Goal: Task Accomplishment & Management: Use online tool/utility

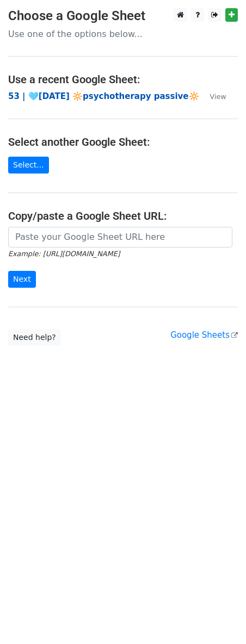
click at [83, 97] on strong "53 | 🩵JULY 17 🔆psychotherapy passive🔆" at bounding box center [103, 96] width 191 height 10
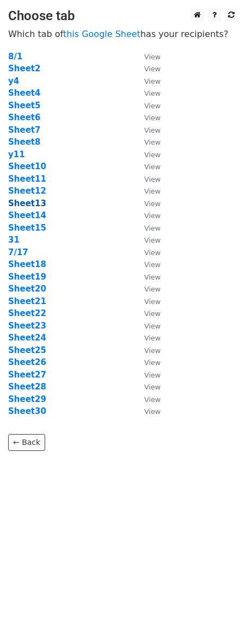
click at [26, 201] on strong "Sheet13" at bounding box center [27, 204] width 38 height 10
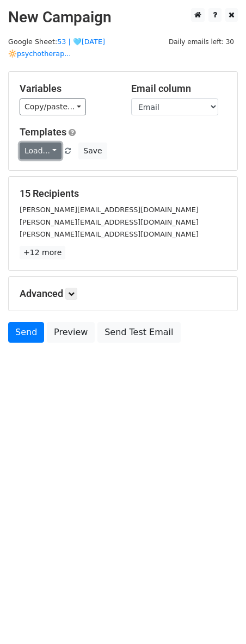
click at [51, 143] on link "Load..." at bounding box center [41, 151] width 42 height 17
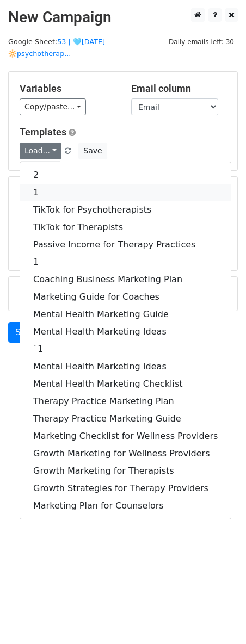
click at [58, 184] on link "1" at bounding box center [125, 192] width 211 height 17
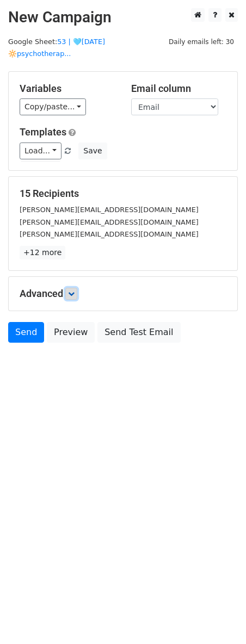
click at [75, 291] on icon at bounding box center [71, 294] width 7 height 7
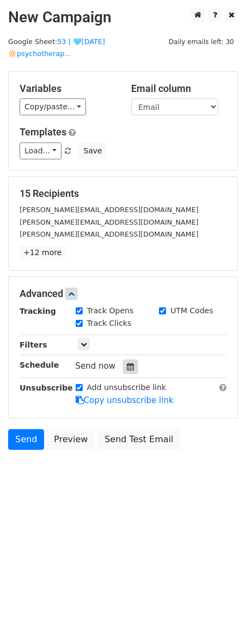
click at [128, 363] on icon at bounding box center [130, 367] width 7 height 8
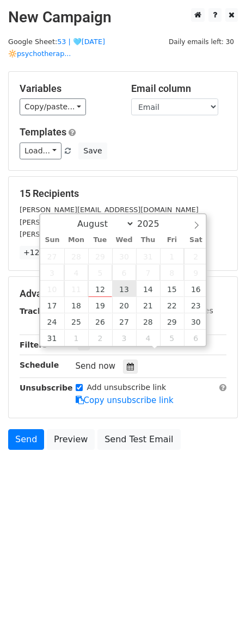
type input "2025-08-13 12:00"
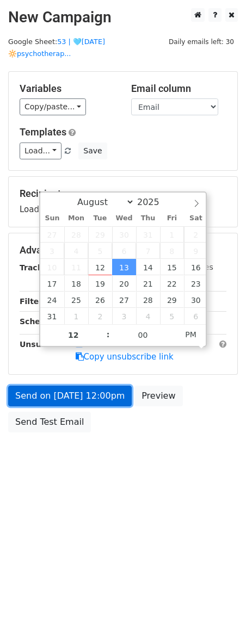
click at [97, 386] on link "Send on Aug 13 at 12:00pm" at bounding box center [70, 396] width 124 height 21
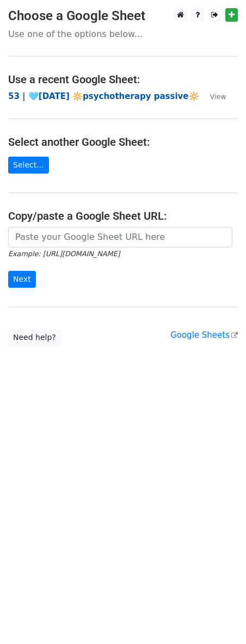
click at [103, 95] on strong "53 | 🩵JULY 17 🔆psychotherapy passive🔆" at bounding box center [103, 96] width 191 height 10
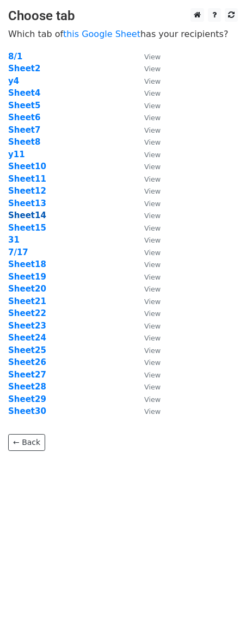
click at [28, 218] on strong "Sheet14" at bounding box center [27, 216] width 38 height 10
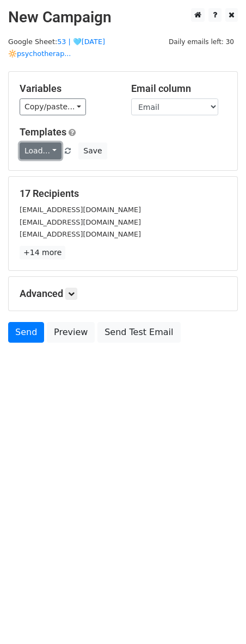
click at [45, 143] on link "Load..." at bounding box center [41, 151] width 42 height 17
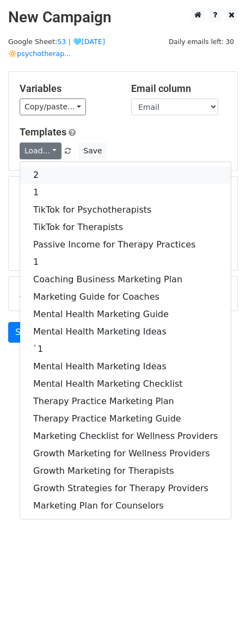
click at [46, 166] on link "2" at bounding box center [125, 174] width 211 height 17
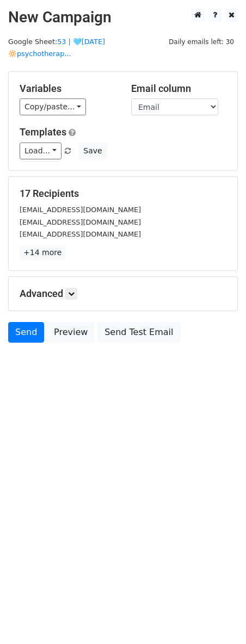
click at [75, 288] on div "Advanced Tracking Track Opens UTM Codes Track Clicks Filters Only include sprea…" at bounding box center [123, 294] width 229 height 34
click at [71, 291] on icon at bounding box center [71, 294] width 7 height 7
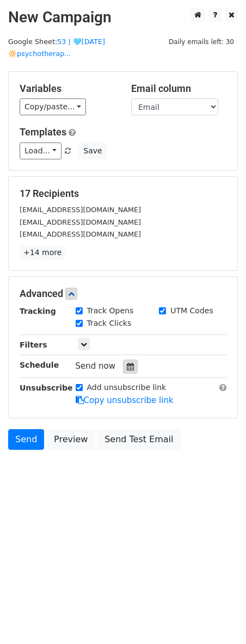
click at [129, 360] on div at bounding box center [130, 367] width 15 height 14
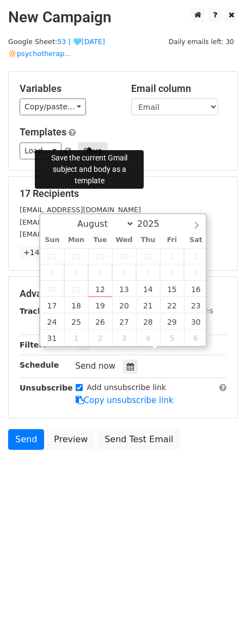
click at [87, 143] on button "Save" at bounding box center [92, 151] width 28 height 17
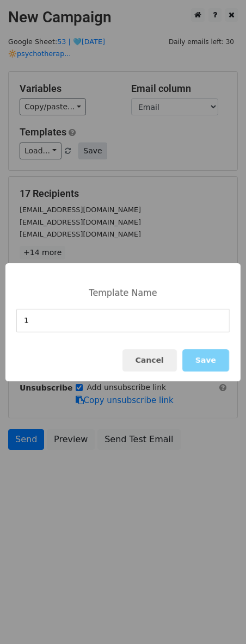
type input "1"
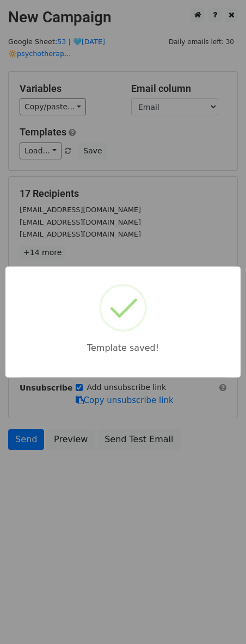
drag, startPoint x: 138, startPoint y: 160, endPoint x: 99, endPoint y: 218, distance: 69.9
click at [138, 160] on div "Template saved!" at bounding box center [123, 322] width 246 height 644
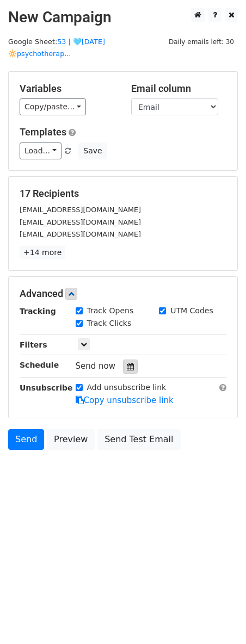
click at [127, 363] on icon at bounding box center [130, 367] width 7 height 8
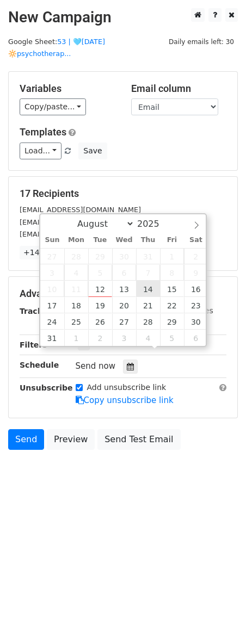
type input "2025-08-14 12:00"
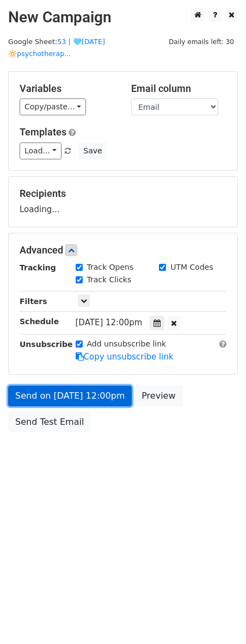
click at [84, 386] on link "Send on Aug 14 at 12:00pm" at bounding box center [70, 396] width 124 height 21
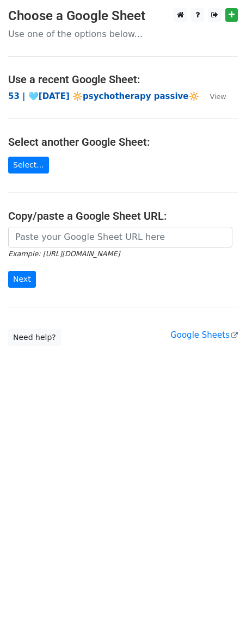
click at [94, 100] on strong "53 | 🩵JULY 17 🔆psychotherapy passive🔆" at bounding box center [103, 96] width 191 height 10
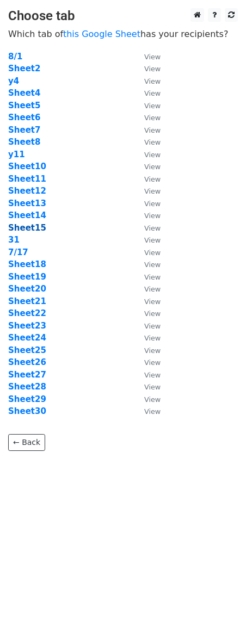
click at [24, 230] on strong "Sheet15" at bounding box center [27, 228] width 38 height 10
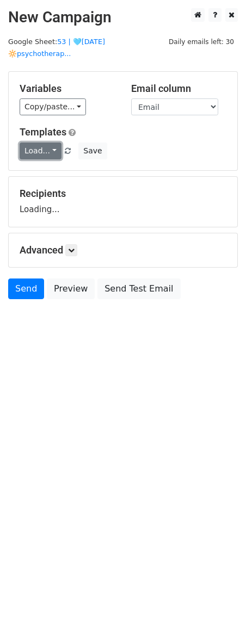
click at [48, 143] on link "Load..." at bounding box center [41, 151] width 42 height 17
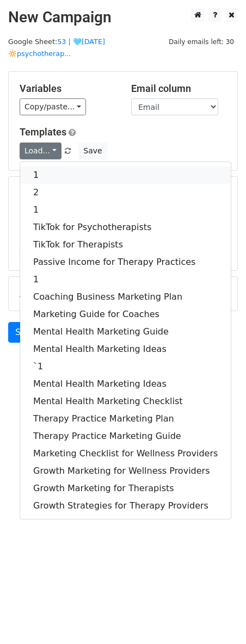
click at [77, 166] on link "1" at bounding box center [125, 174] width 211 height 17
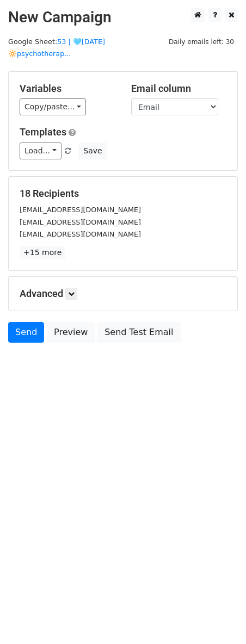
click at [77, 301] on form "Variables Copy/paste... {{Name}} {{Email}} Email column Name Email Templates Lo…" at bounding box center [123, 209] width 230 height 277
click at [75, 291] on icon at bounding box center [71, 294] width 7 height 7
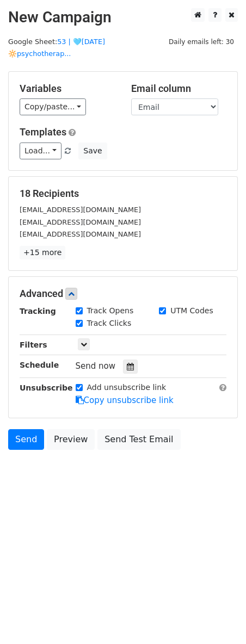
click at [128, 359] on div "Send now" at bounding box center [140, 366] width 128 height 15
click at [127, 363] on icon at bounding box center [130, 367] width 7 height 8
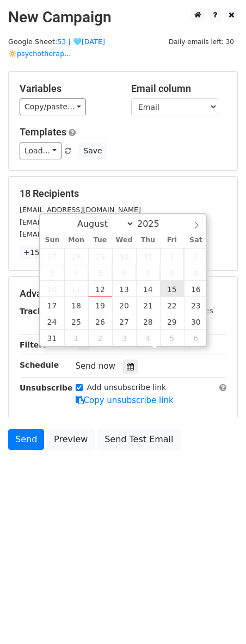
type input "2025-08-15 12:00"
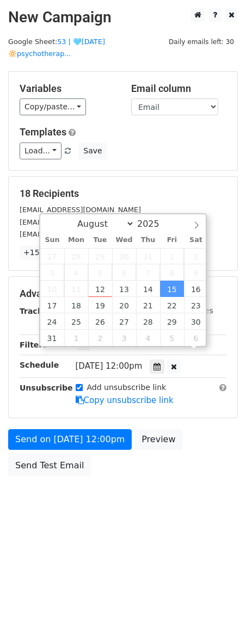
scroll to position [1, 0]
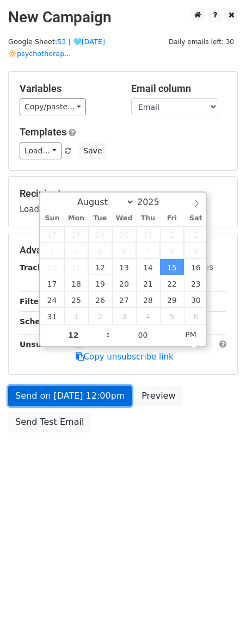
click at [87, 386] on link "Send on Aug 15 at 12:00pm" at bounding box center [70, 396] width 124 height 21
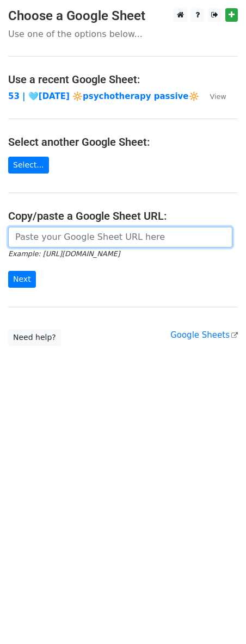
click at [103, 232] on input "url" at bounding box center [120, 237] width 224 height 21
paste input "https://docs.google.com/spreadsheets/d/12EpMqMXJjTK5GgMhnpD98IxCXkT0-1jkuBacDPs…"
type input "https://docs.google.com/spreadsheets/d/12EpMqMXJjTK5GgMhnpD98IxCXkT0-1jkuBacDPs…"
click at [8, 271] on input "Next" at bounding box center [22, 279] width 28 height 17
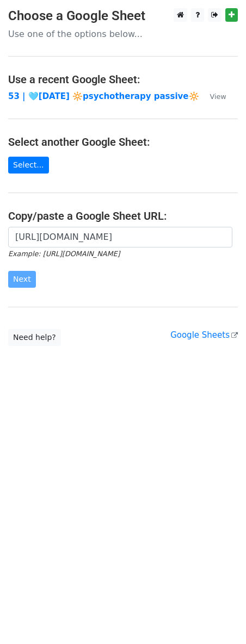
scroll to position [0, 0]
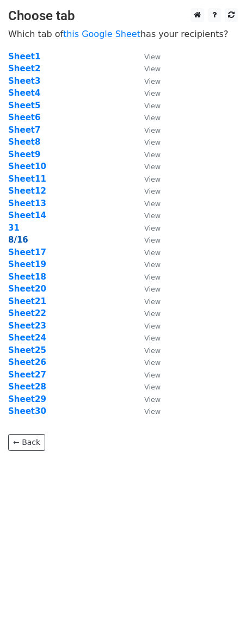
click at [16, 240] on strong "8/16" at bounding box center [18, 240] width 20 height 10
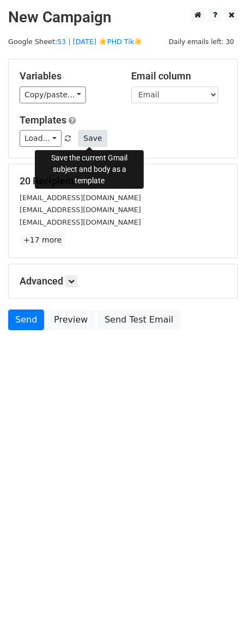
click at [86, 138] on button "Save" at bounding box center [92, 138] width 28 height 17
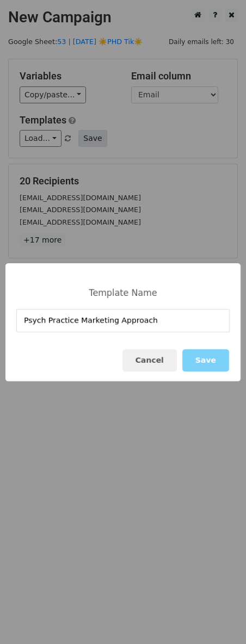
type input "Psych Practice Marketing Approach"
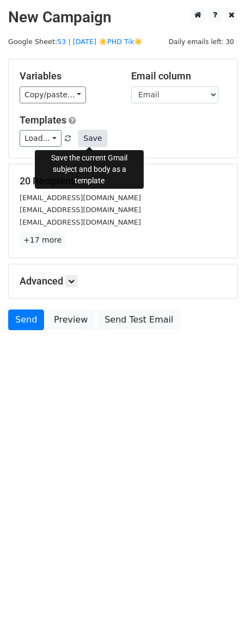
click at [93, 137] on button "Save" at bounding box center [92, 138] width 28 height 17
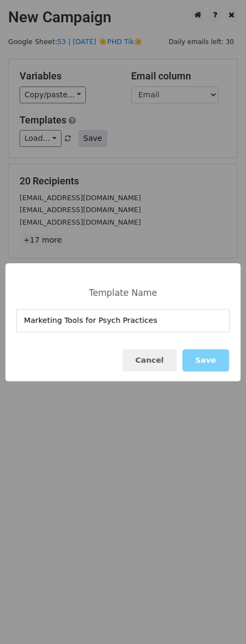
type input "Marketing Tools for Psych Practices"
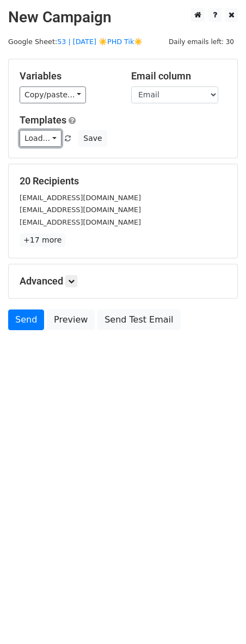
drag, startPoint x: 48, startPoint y: 137, endPoint x: 50, endPoint y: 168, distance: 31.1
click at [48, 137] on link "Load..." at bounding box center [41, 138] width 42 height 17
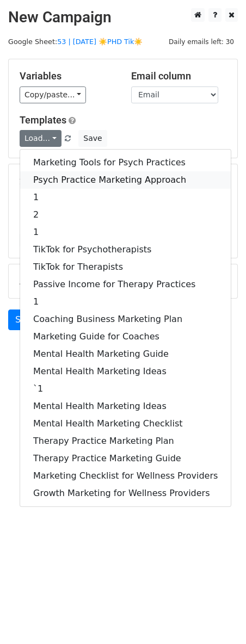
click at [50, 172] on link "Psych Practice Marketing Approach" at bounding box center [125, 179] width 211 height 17
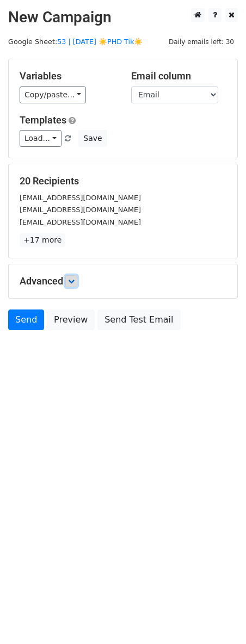
click at [73, 275] on link at bounding box center [71, 281] width 12 height 12
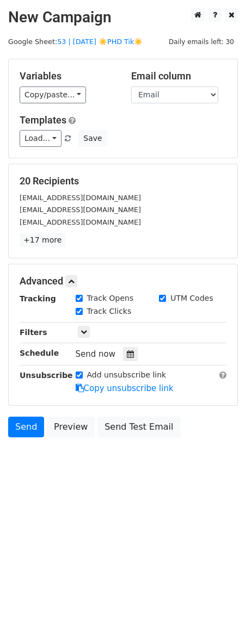
click at [115, 359] on div "Send now" at bounding box center [140, 354] width 128 height 15
click at [127, 355] on icon at bounding box center [130, 354] width 7 height 8
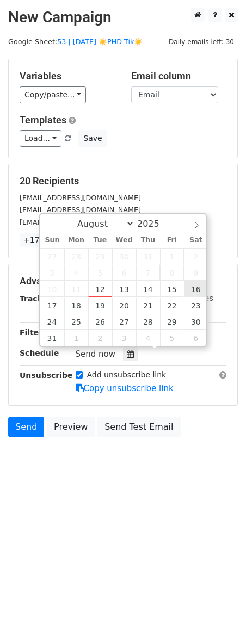
type input "2025-08-16 12:00"
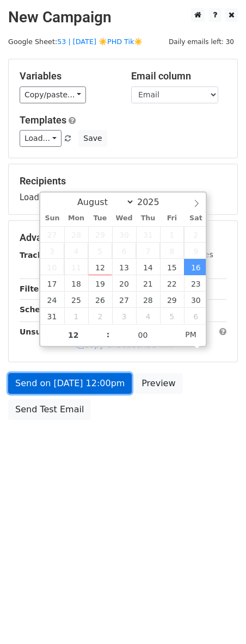
click at [84, 384] on link "Send on Aug 16 at 12:00pm" at bounding box center [70, 383] width 124 height 21
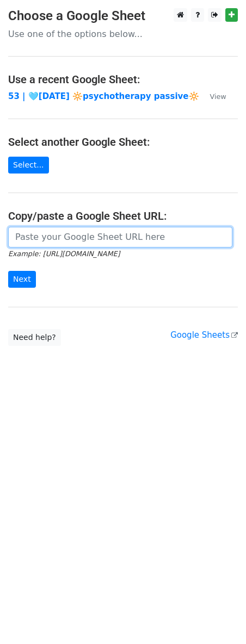
click at [61, 237] on input "url" at bounding box center [120, 237] width 224 height 21
paste input "[URL][DOMAIN_NAME]"
type input "[URL][DOMAIN_NAME]"
click at [8, 271] on input "Next" at bounding box center [22, 279] width 28 height 17
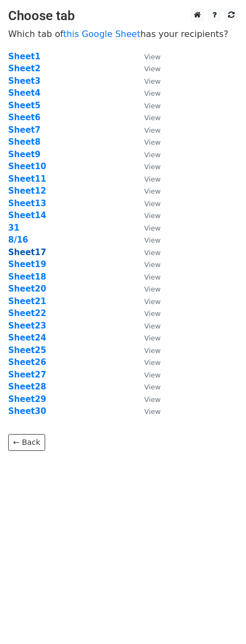
click at [37, 256] on strong "Sheet17" at bounding box center [27, 253] width 38 height 10
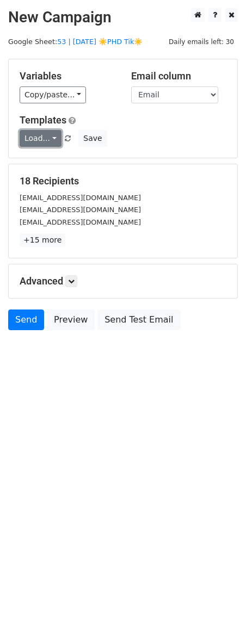
click at [42, 140] on link "Load..." at bounding box center [41, 138] width 42 height 17
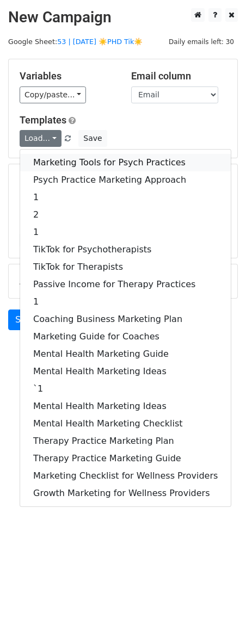
click at [42, 159] on link "Marketing Tools for Psych Practices" at bounding box center [125, 162] width 211 height 17
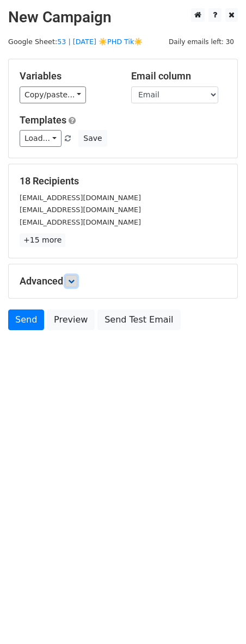
click at [75, 285] on icon at bounding box center [71, 281] width 7 height 7
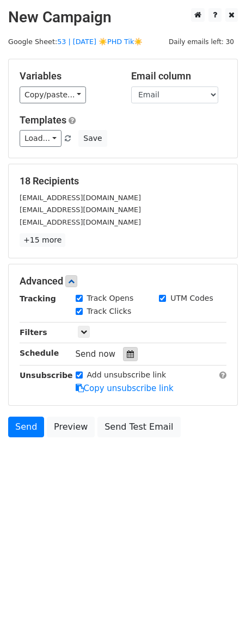
click at [129, 357] on div at bounding box center [130, 354] width 15 height 14
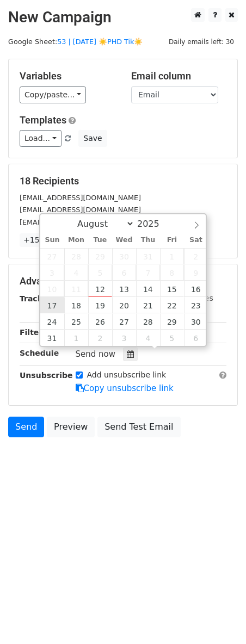
type input "2025-08-17 12:00"
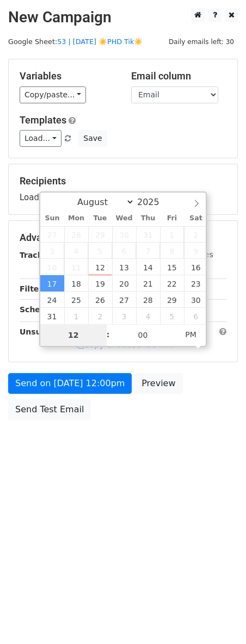
type input "2"
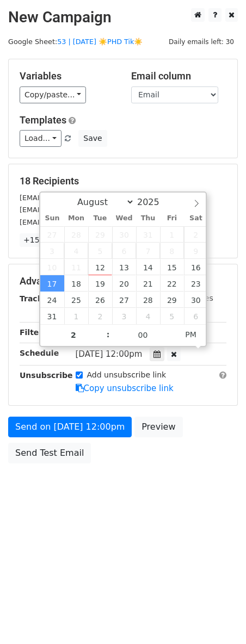
type input "2025-08-17 14:00"
click at [60, 414] on form "Variables Copy/paste... {{Name}} {{Email}} Email column Name Email Templates Lo…" at bounding box center [123, 264] width 230 height 410
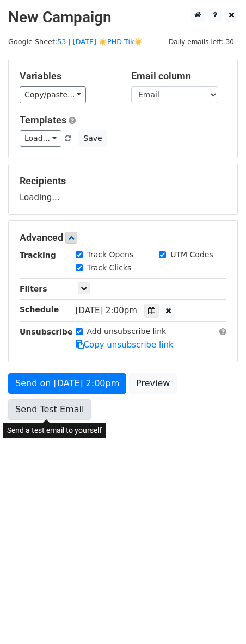
click at [36, 417] on link "Send Test Email" at bounding box center [49, 409] width 83 height 21
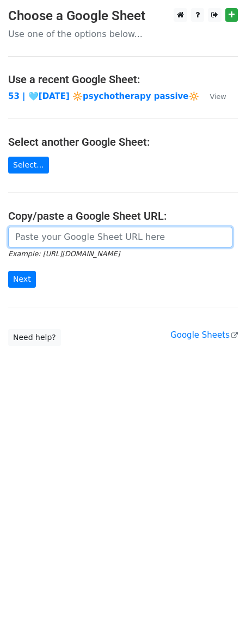
click at [79, 235] on input "url" at bounding box center [120, 237] width 224 height 21
paste input "[URL][DOMAIN_NAME]"
type input "[URL][DOMAIN_NAME]"
click at [8, 271] on input "Next" at bounding box center [22, 279] width 28 height 17
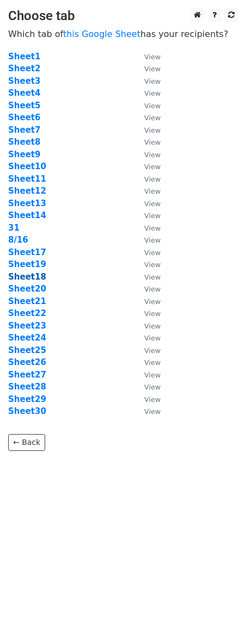
click at [22, 273] on strong "Sheet18" at bounding box center [27, 277] width 38 height 10
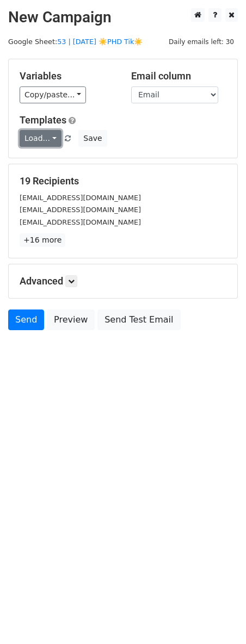
click at [38, 141] on link "Load..." at bounding box center [41, 138] width 42 height 17
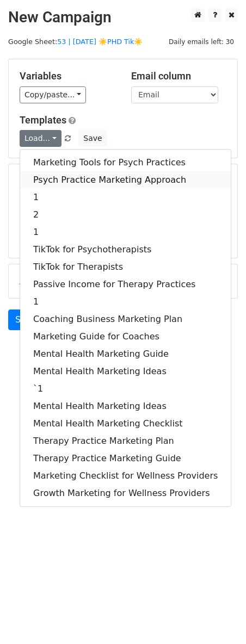
click at [46, 172] on link "Psych Practice Marketing Approach" at bounding box center [125, 179] width 211 height 17
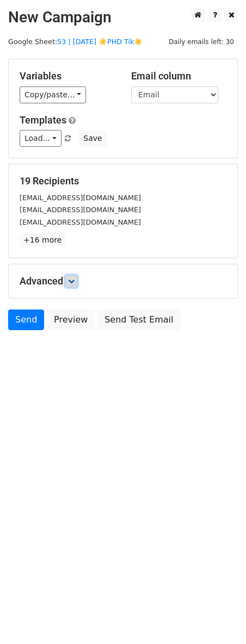
click at [75, 278] on icon at bounding box center [71, 281] width 7 height 7
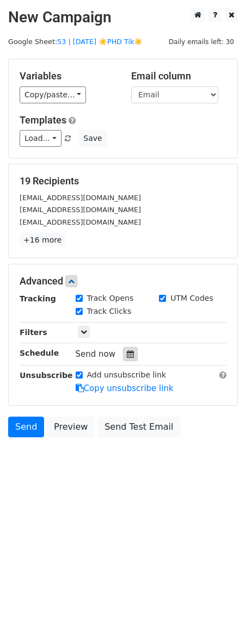
click at [128, 359] on div at bounding box center [130, 354] width 15 height 14
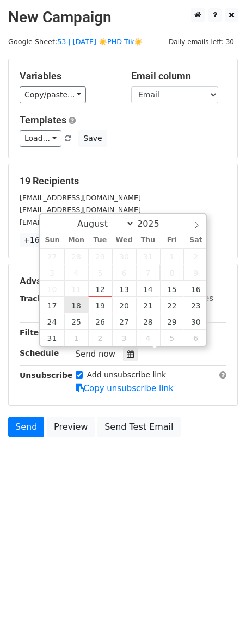
type input "2025-08-18 12:00"
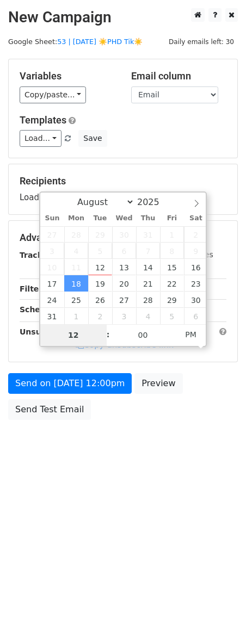
type input "2"
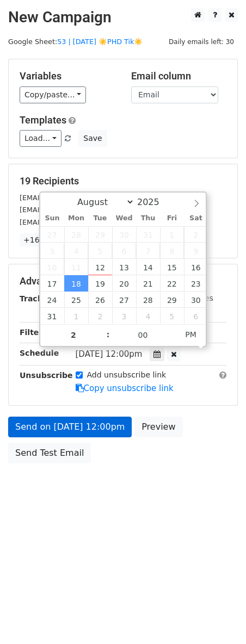
type input "2025-08-18 14:00"
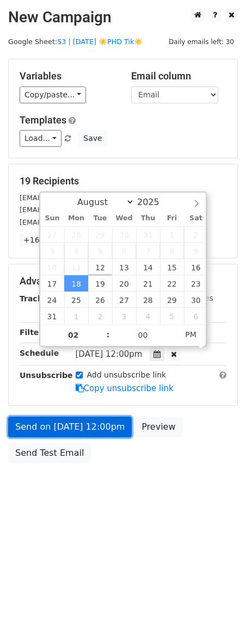
click at [69, 424] on link "Send on Aug 18 at 12:00pm" at bounding box center [70, 427] width 124 height 21
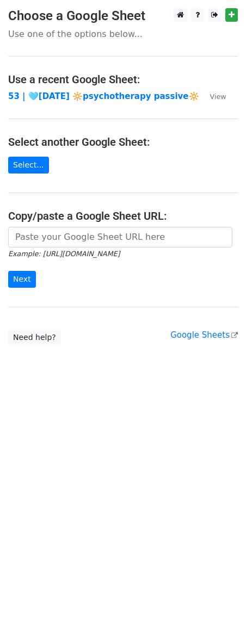
click at [86, 249] on icon "Example: [URL][DOMAIN_NAME]" at bounding box center [64, 254] width 112 height 10
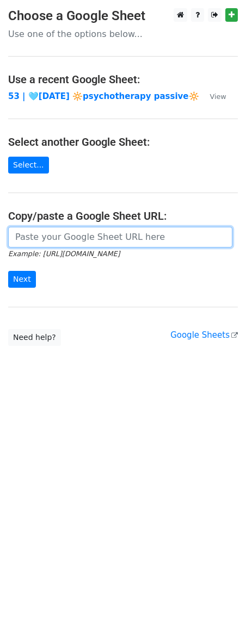
click at [60, 230] on input "url" at bounding box center [120, 237] width 224 height 21
paste input "[URL][DOMAIN_NAME]"
type input "[URL][DOMAIN_NAME]"
click at [8, 271] on input "Next" at bounding box center [22, 279] width 28 height 17
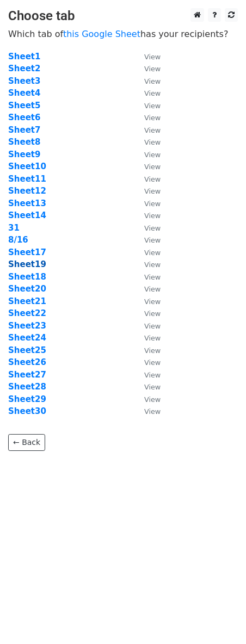
click at [33, 266] on strong "Sheet19" at bounding box center [27, 265] width 38 height 10
click at [40, 277] on strong "Sheet18" at bounding box center [27, 277] width 38 height 10
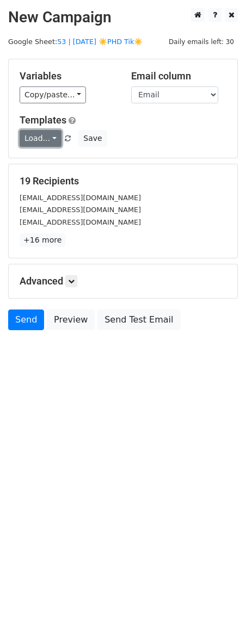
click at [44, 144] on link "Load..." at bounding box center [41, 138] width 42 height 17
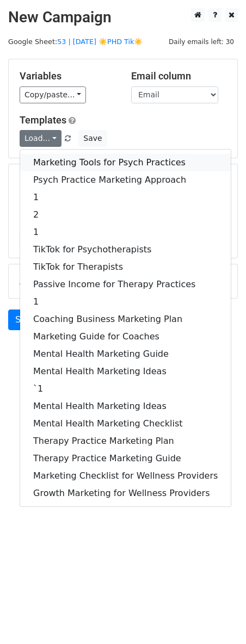
click at [45, 165] on link "Marketing Tools for Psych Practices" at bounding box center [125, 162] width 211 height 17
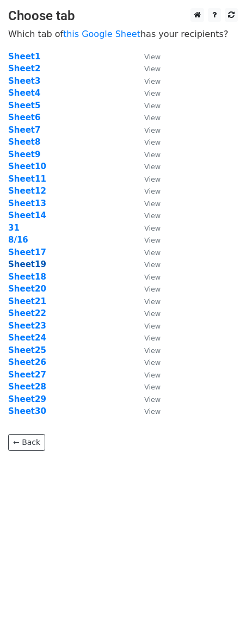
click at [35, 264] on strong "Sheet19" at bounding box center [27, 265] width 38 height 10
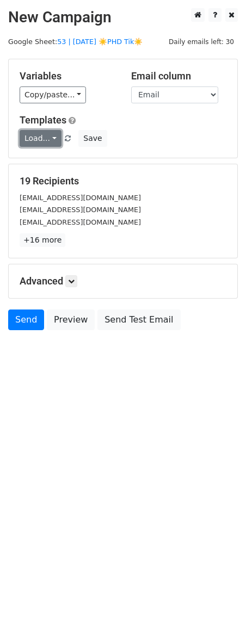
click at [45, 138] on link "Load..." at bounding box center [41, 138] width 42 height 17
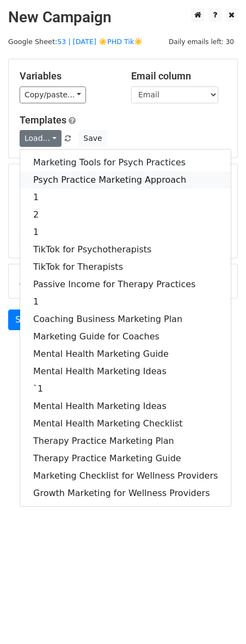
click at [45, 173] on link "Psych Practice Marketing Approach" at bounding box center [125, 179] width 211 height 17
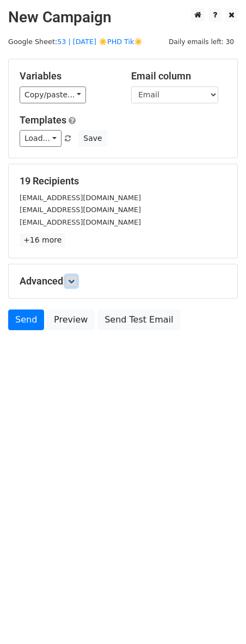
click at [77, 277] on link at bounding box center [71, 281] width 12 height 12
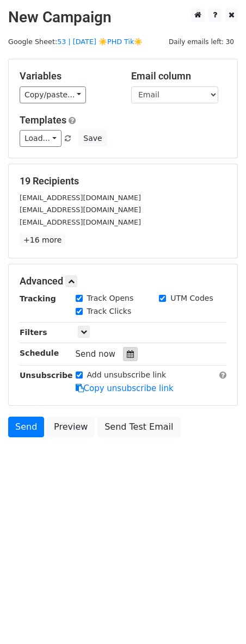
click at [127, 352] on icon at bounding box center [130, 354] width 7 height 8
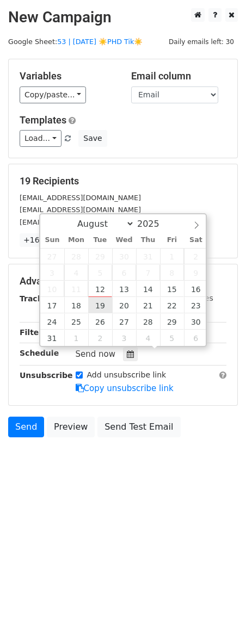
type input "2025-08-19 12:00"
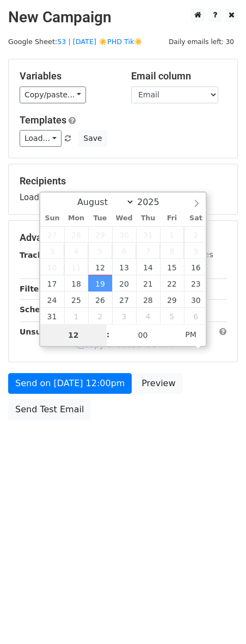
type input "2"
type input "2025-08-19 14:00"
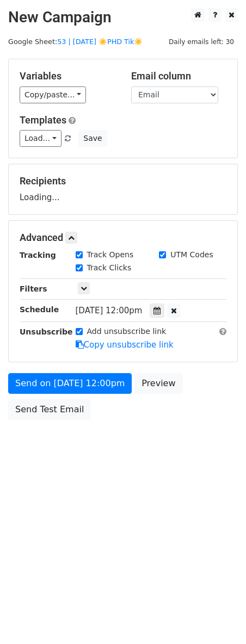
click at [90, 400] on div "Send on Aug 19 at 12:00pm Preview Send Test Email" at bounding box center [123, 399] width 246 height 52
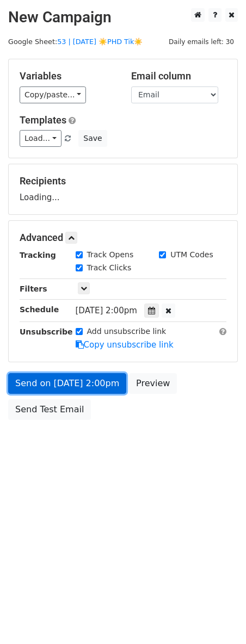
click at [68, 390] on link "Send on Aug 19 at 2:00pm" at bounding box center [67, 383] width 118 height 21
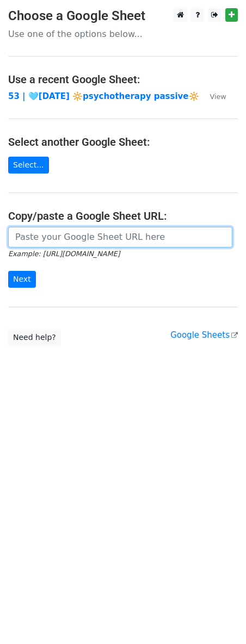
click at [84, 232] on input "url" at bounding box center [120, 237] width 224 height 21
paste input "[URL][DOMAIN_NAME]"
type input "[URL][DOMAIN_NAME]"
click at [8, 271] on input "Next" at bounding box center [22, 279] width 28 height 17
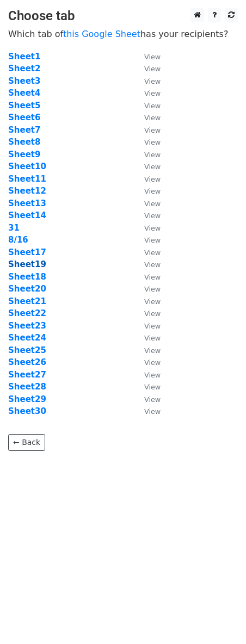
click at [27, 266] on strong "Sheet19" at bounding box center [27, 265] width 38 height 10
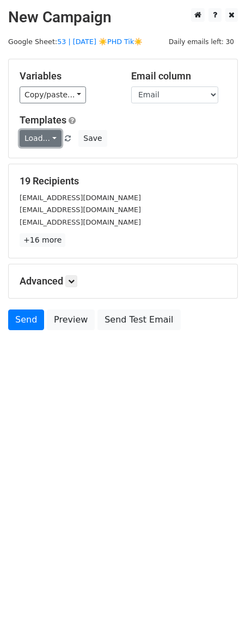
click at [38, 139] on link "Load..." at bounding box center [41, 138] width 42 height 17
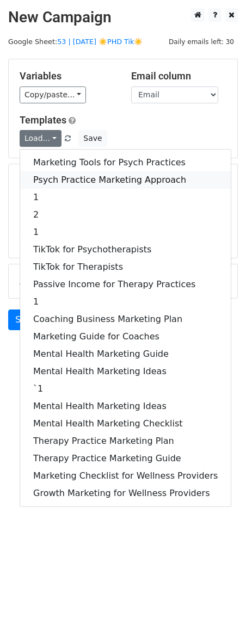
click at [54, 176] on link "Psych Practice Marketing Approach" at bounding box center [125, 179] width 211 height 17
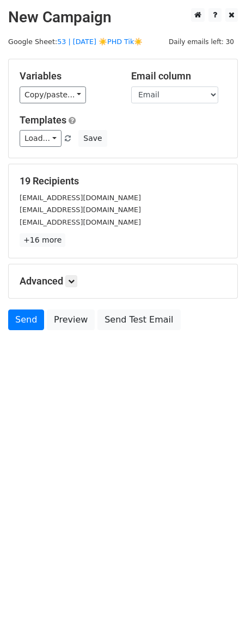
click at [82, 278] on h5 "Advanced" at bounding box center [123, 281] width 207 height 12
click at [75, 281] on icon at bounding box center [71, 281] width 7 height 7
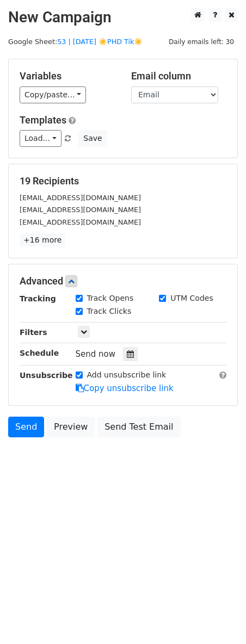
click at [116, 357] on div "Send now" at bounding box center [140, 354] width 128 height 15
click at [127, 357] on icon at bounding box center [130, 354] width 7 height 8
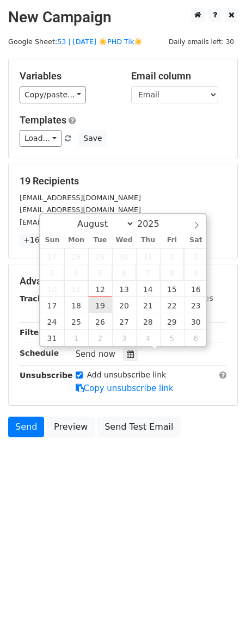
type input "2025-08-19 12:00"
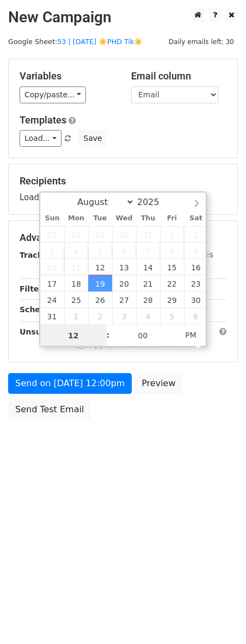
scroll to position [1, 0]
type input "2"
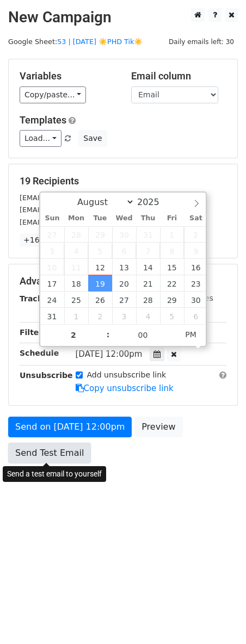
type input "2025-08-19 14:00"
click at [34, 446] on link "Send Test Email" at bounding box center [49, 453] width 83 height 21
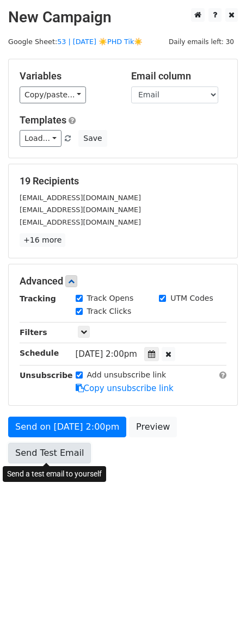
click at [59, 454] on link "Send Test Email" at bounding box center [49, 453] width 83 height 21
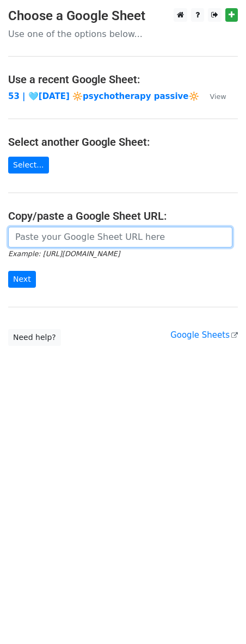
click at [84, 242] on input "url" at bounding box center [120, 237] width 224 height 21
paste input "[URL][DOMAIN_NAME]"
type input "[URL][DOMAIN_NAME]"
click at [8, 271] on input "Next" at bounding box center [22, 279] width 28 height 17
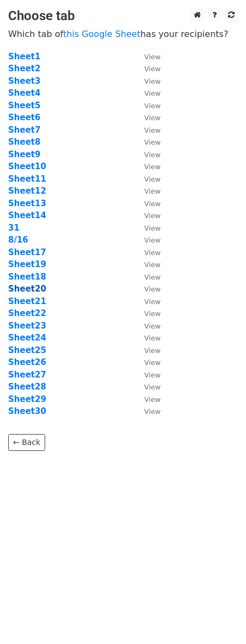
click at [26, 288] on strong "Sheet20" at bounding box center [27, 289] width 38 height 10
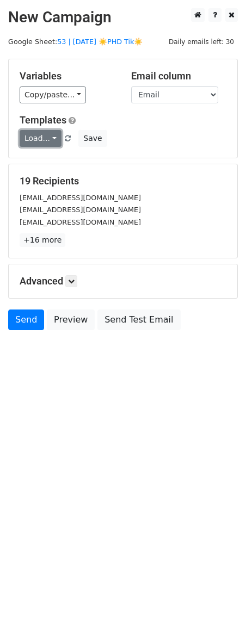
click at [44, 136] on link "Load..." at bounding box center [41, 138] width 42 height 17
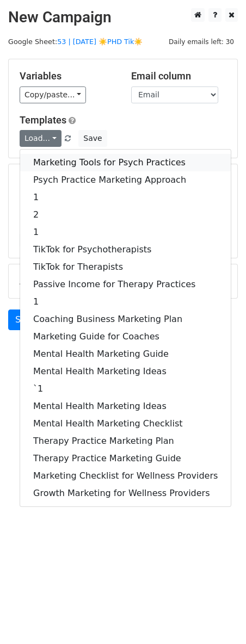
click at [42, 161] on link "Marketing Tools for Psych Practices" at bounding box center [125, 162] width 211 height 17
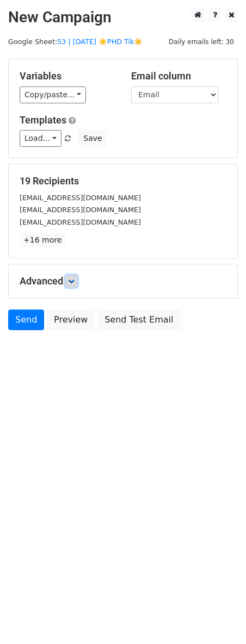
click at [77, 282] on link at bounding box center [71, 281] width 12 height 12
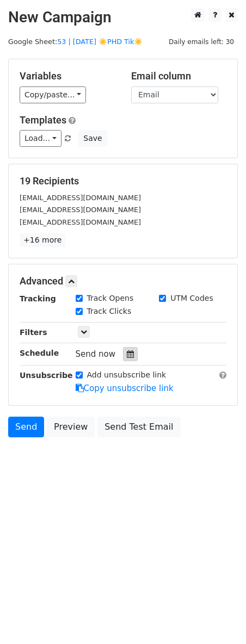
click at [127, 356] on icon at bounding box center [130, 354] width 7 height 8
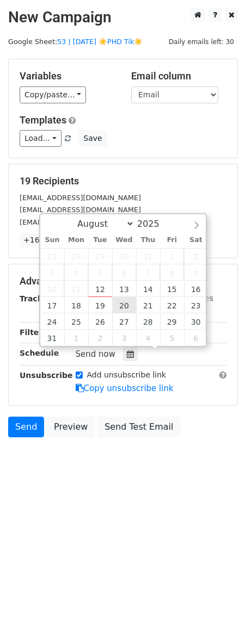
type input "2025-08-20 12:00"
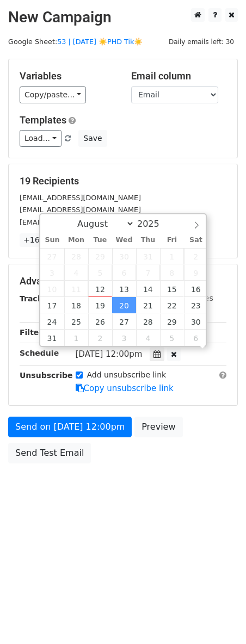
scroll to position [1, 0]
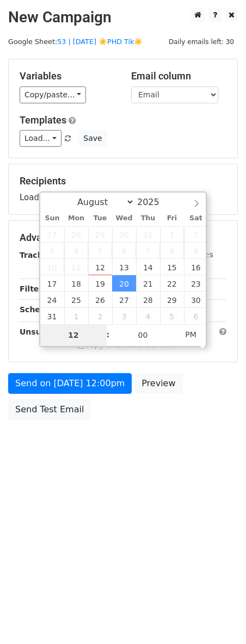
type input "2"
type input "2025-08-20 14:00"
click at [84, 396] on div "Send on Aug 20 at 12:00pm Preview Send Test Email" at bounding box center [123, 399] width 246 height 52
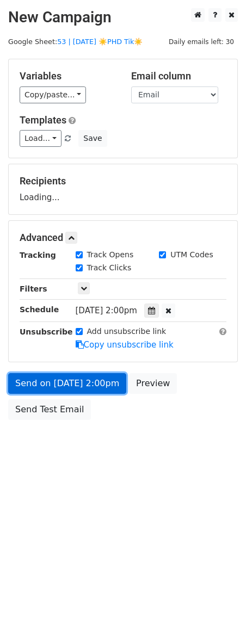
click at [51, 382] on link "Send on Aug 20 at 2:00pm" at bounding box center [67, 383] width 118 height 21
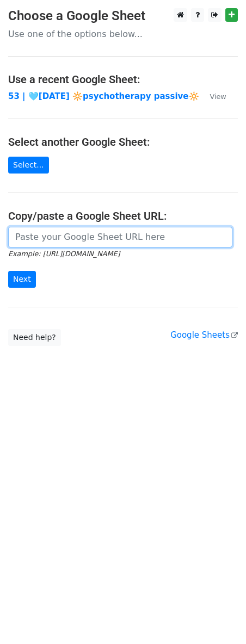
click at [60, 247] on input "url" at bounding box center [120, 237] width 224 height 21
paste input "[URL][DOMAIN_NAME]"
type input "[URL][DOMAIN_NAME]"
click at [8, 271] on input "Next" at bounding box center [22, 279] width 28 height 17
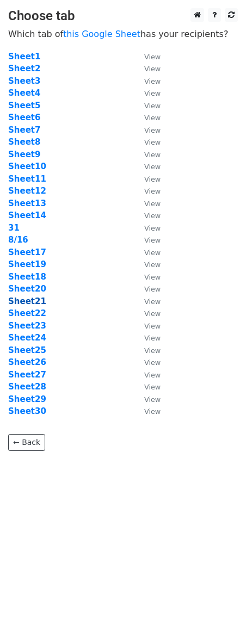
click at [29, 301] on strong "Sheet21" at bounding box center [27, 302] width 38 height 10
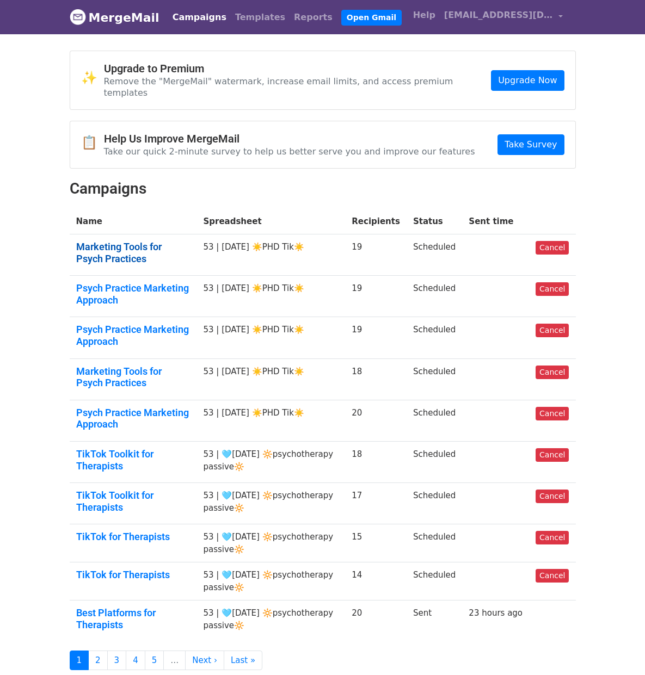
click at [150, 241] on link "Marketing Tools for Psych Practices" at bounding box center [133, 252] width 114 height 23
click at [134, 282] on link "Psych Practice Marketing Approach" at bounding box center [133, 293] width 114 height 23
click at [133, 326] on link "Psych Practice Marketing Approach" at bounding box center [133, 335] width 114 height 23
click at [135, 373] on link "Marketing Tools for Psych Practices" at bounding box center [133, 377] width 114 height 23
click at [156, 407] on link "Psych Practice Marketing Approach" at bounding box center [133, 418] width 114 height 23
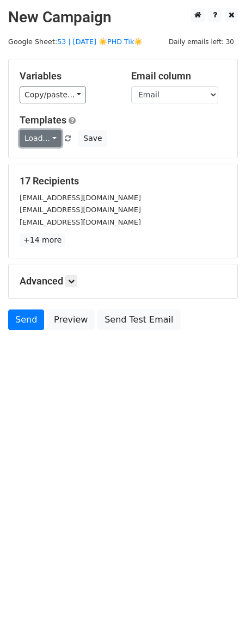
click at [39, 143] on link "Load..." at bounding box center [41, 138] width 42 height 17
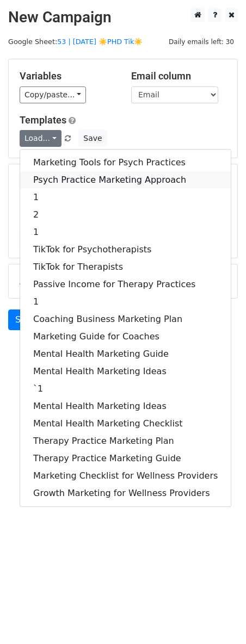
click at [45, 171] on link "Psych Practice Marketing Approach" at bounding box center [125, 179] width 211 height 17
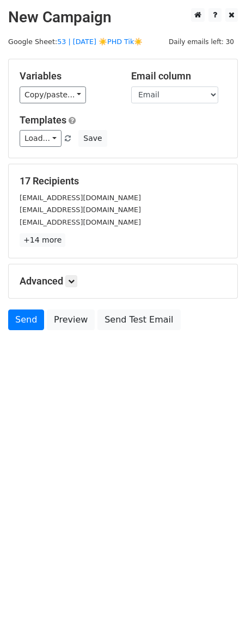
click at [66, 274] on div "Advanced Tracking Track Opens UTM Codes Track Clicks Filters Only include sprea…" at bounding box center [123, 281] width 229 height 34
drag, startPoint x: 74, startPoint y: 282, endPoint x: 120, endPoint y: 374, distance: 102.2
click at [74, 282] on icon at bounding box center [71, 281] width 7 height 7
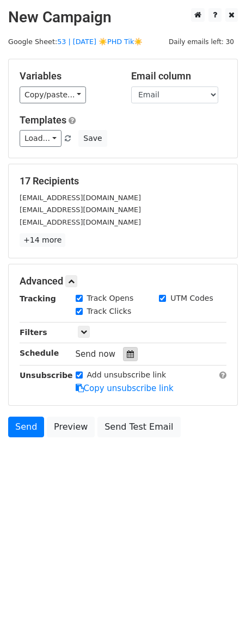
click at [127, 353] on icon at bounding box center [130, 354] width 7 height 8
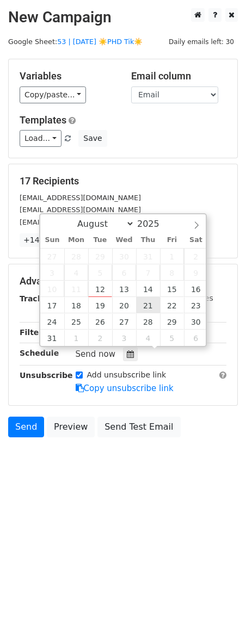
type input "2025-08-21 12:00"
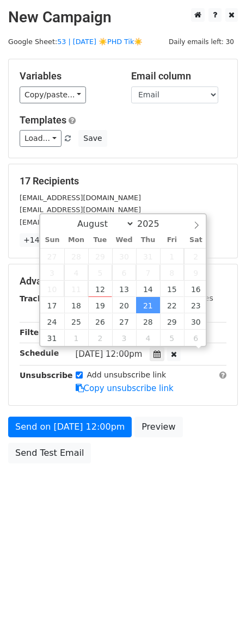
scroll to position [1, 0]
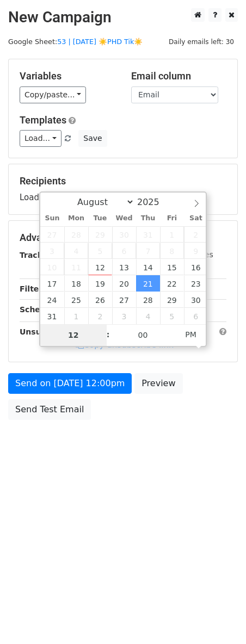
type input "2"
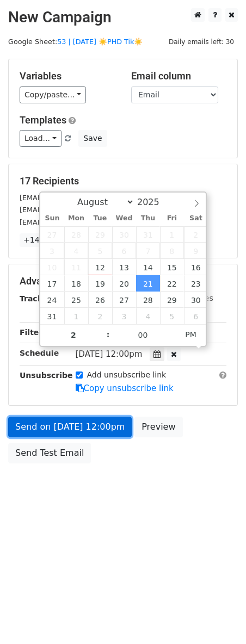
type input "2025-08-21 14:00"
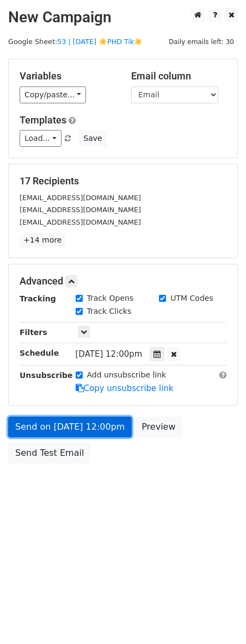
click at [71, 422] on link "Send on Aug 21 at 12:00pm" at bounding box center [70, 427] width 124 height 21
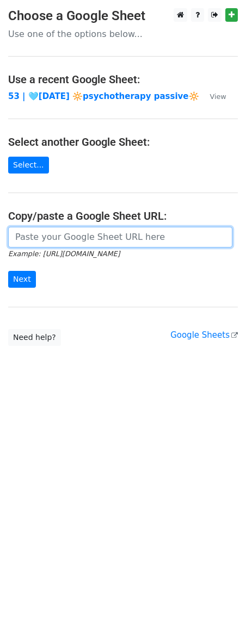
click at [77, 240] on input "url" at bounding box center [120, 237] width 224 height 21
paste input "[URL][DOMAIN_NAME]"
type input "[URL][DOMAIN_NAME]"
click at [8, 271] on input "Next" at bounding box center [22, 279] width 28 height 17
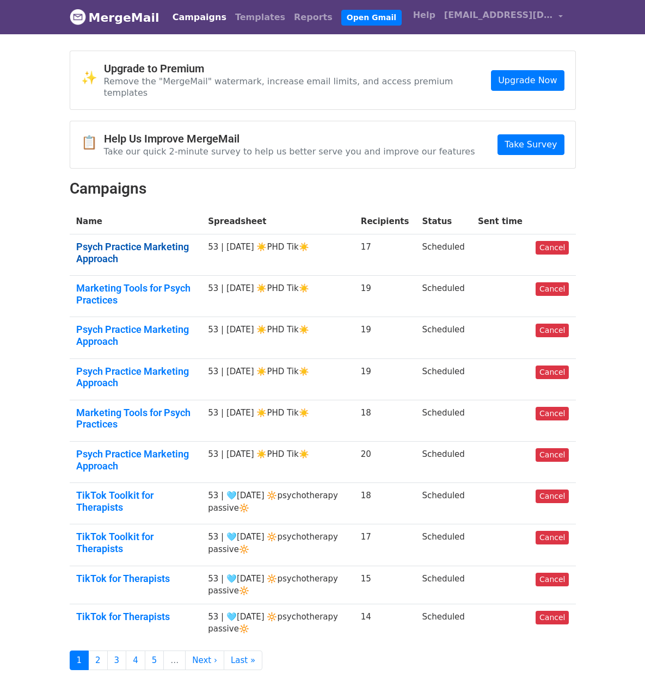
click at [152, 241] on link "Psych Practice Marketing Approach" at bounding box center [135, 252] width 119 height 23
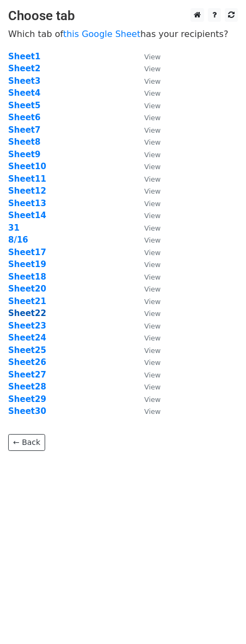
click at [35, 314] on strong "Sheet22" at bounding box center [27, 313] width 38 height 10
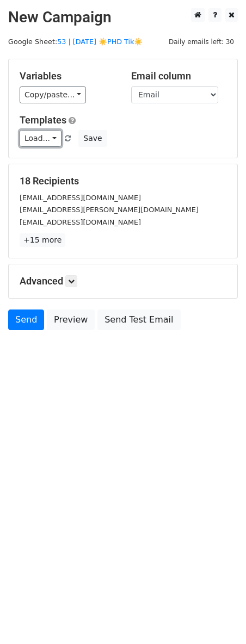
click at [35, 139] on link "Load..." at bounding box center [41, 138] width 42 height 17
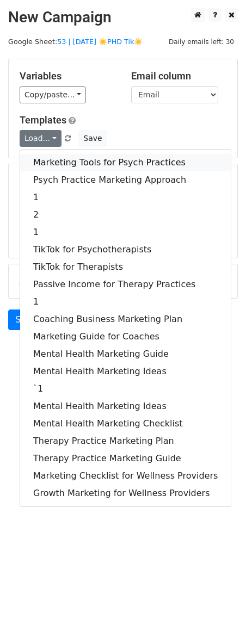
click at [40, 163] on link "Marketing Tools for Psych Practices" at bounding box center [125, 162] width 211 height 17
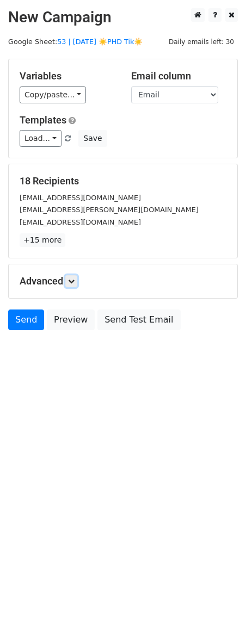
drag, startPoint x: 72, startPoint y: 285, endPoint x: 129, endPoint y: 361, distance: 95.3
click at [72, 285] on link at bounding box center [71, 281] width 12 height 12
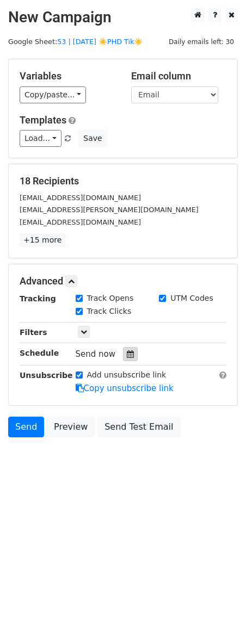
click at [127, 359] on div at bounding box center [130, 354] width 15 height 14
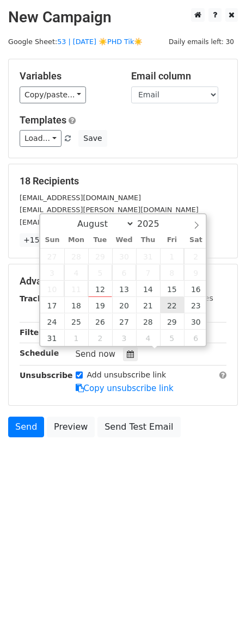
type input "[DATE] 12:00"
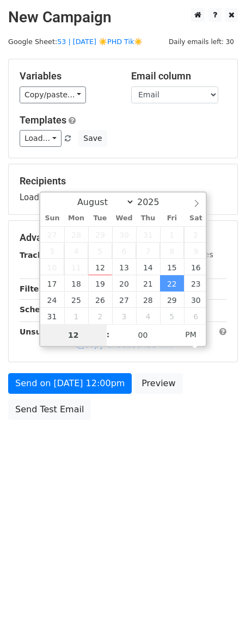
type input "2"
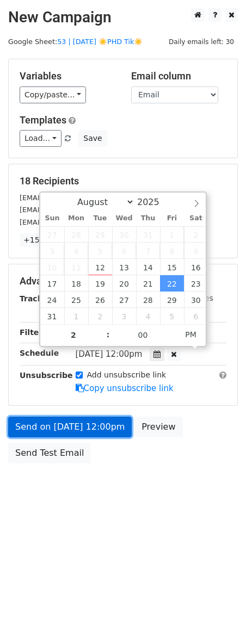
type input "[DATE] 14:00"
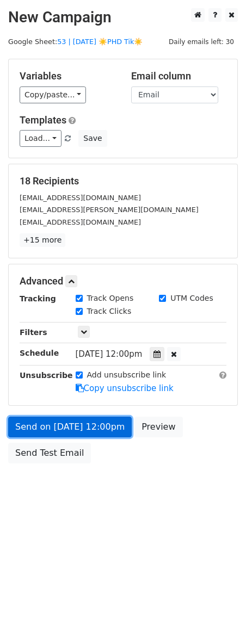
click at [92, 425] on link "Send on [DATE] 12:00pm" at bounding box center [70, 427] width 124 height 21
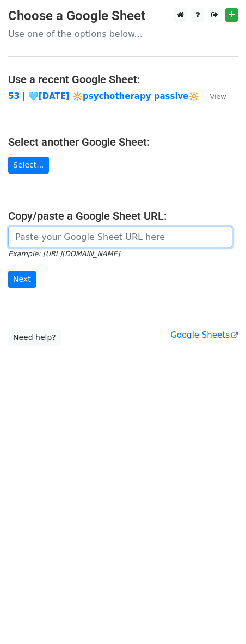
click at [78, 244] on input "url" at bounding box center [120, 237] width 224 height 21
paste input "[URL][DOMAIN_NAME]"
type input "https://docs.google.com/spreadsheets/d/12EpMqMXJjTK5GgMhnpD98IxCXkT0-1jkuBacDPs…"
click at [8, 271] on input "Next" at bounding box center [22, 279] width 28 height 17
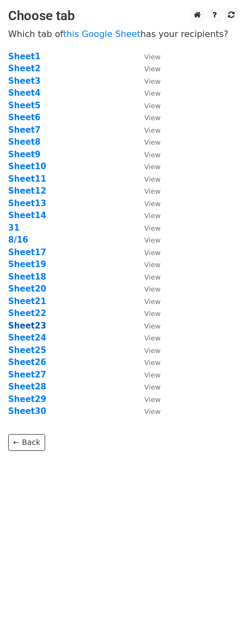
click at [28, 328] on strong "Sheet23" at bounding box center [27, 326] width 38 height 10
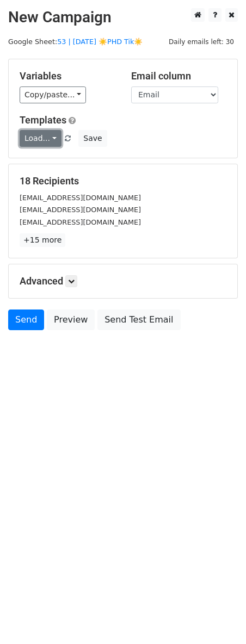
click at [44, 137] on link "Load..." at bounding box center [41, 138] width 42 height 17
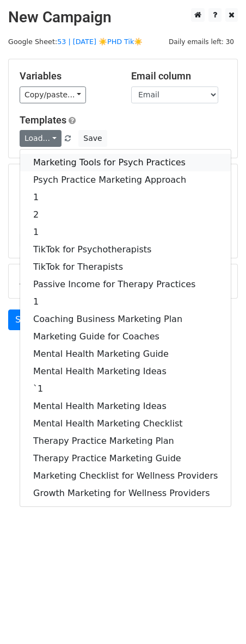
click at [48, 159] on link "Marketing Tools for Psych Practices" at bounding box center [125, 162] width 211 height 17
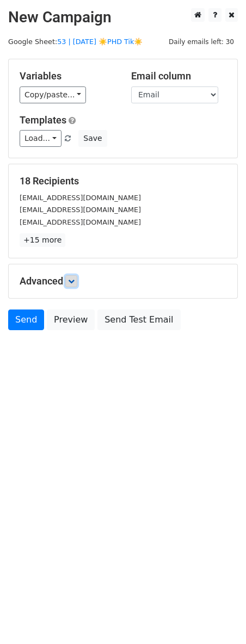
click at [77, 286] on link at bounding box center [71, 281] width 12 height 12
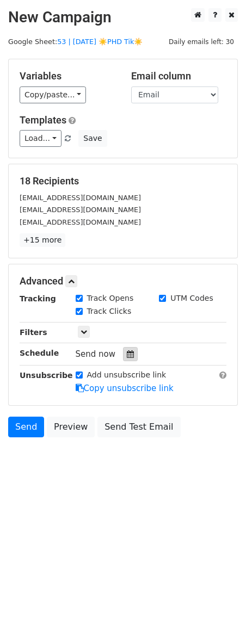
click at [123, 354] on div at bounding box center [130, 354] width 15 height 14
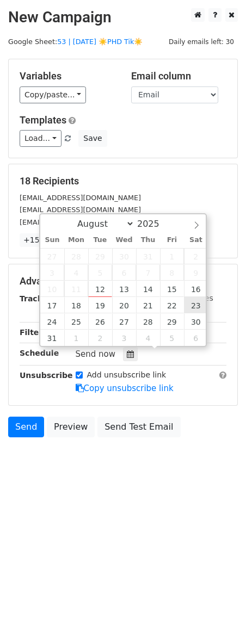
type input "2025-08-23 12:00"
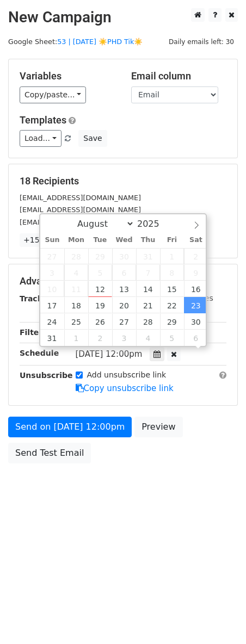
scroll to position [1, 0]
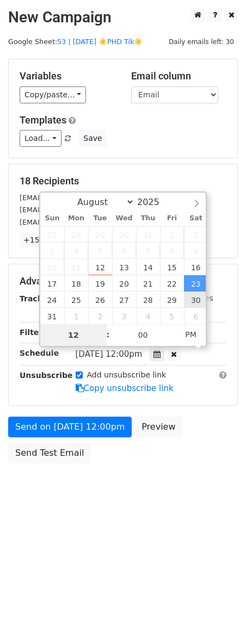
type input "2"
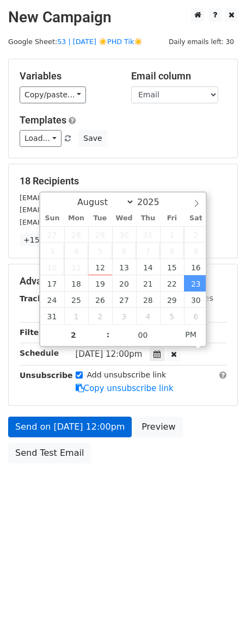
type input "2025-08-23 14:00"
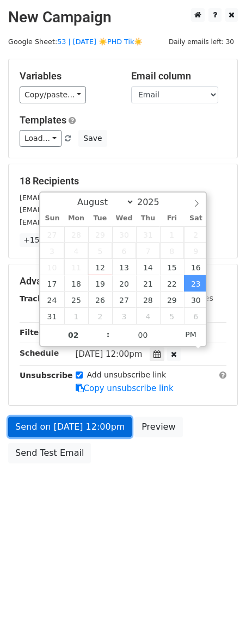
click at [96, 436] on link "Send on Aug 23 at 12:00pm" at bounding box center [70, 427] width 124 height 21
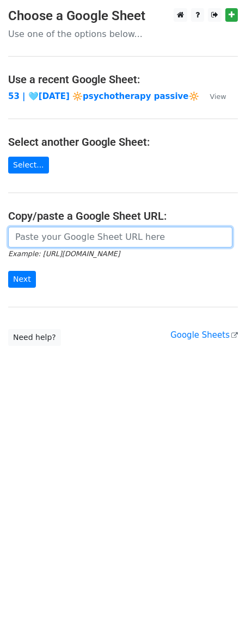
click at [71, 236] on input "url" at bounding box center [120, 237] width 224 height 21
paste input "[URL][DOMAIN_NAME]"
type input "[URL][DOMAIN_NAME]"
click at [8, 271] on input "Next" at bounding box center [22, 279] width 28 height 17
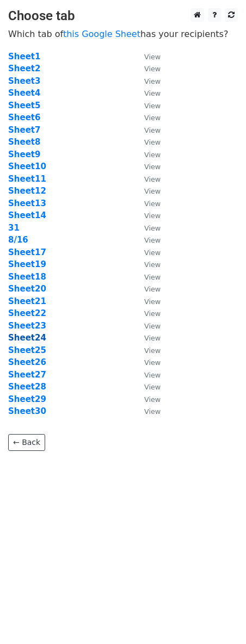
click at [36, 335] on strong "Sheet24" at bounding box center [27, 338] width 38 height 10
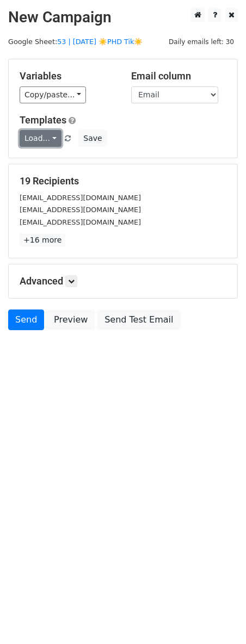
click at [42, 143] on link "Load..." at bounding box center [41, 138] width 42 height 17
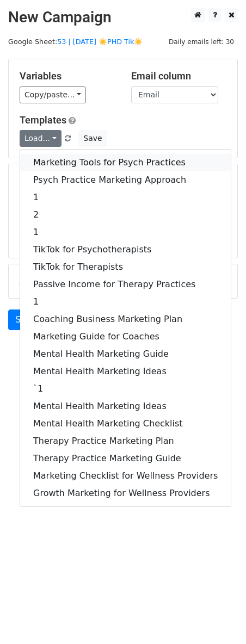
click at [42, 162] on link "Marketing Tools for Psych Practices" at bounding box center [125, 162] width 211 height 17
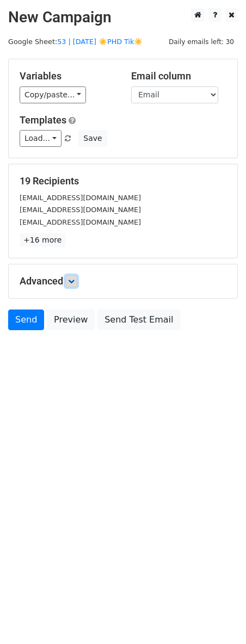
click at [75, 283] on icon at bounding box center [71, 281] width 7 height 7
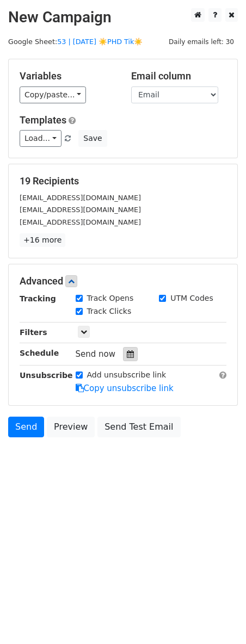
click at [127, 349] on div at bounding box center [130, 354] width 15 height 14
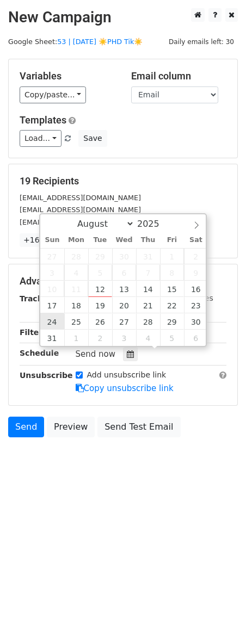
type input "2025-08-24 12:00"
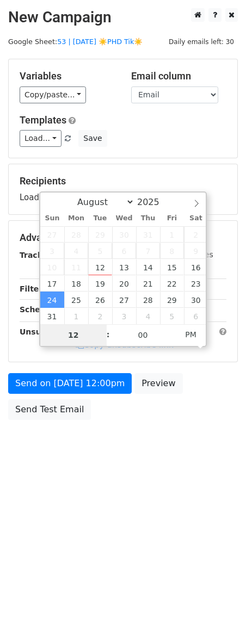
type input "2"
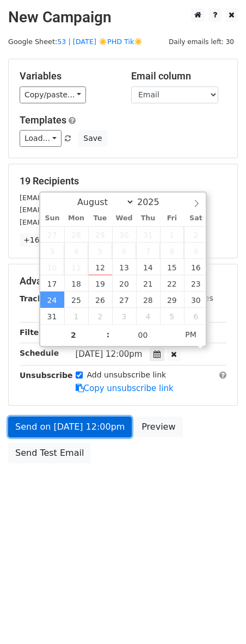
type input "2025-08-24 14:00"
click at [61, 417] on link "Send on Aug 24 at 12:00pm" at bounding box center [70, 427] width 124 height 21
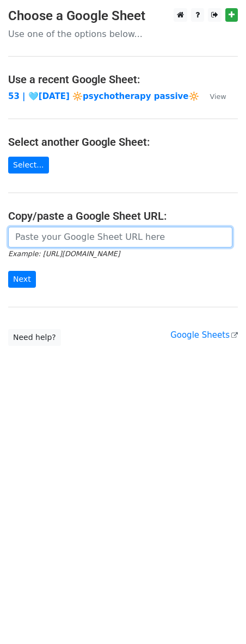
click at [75, 243] on input "url" at bounding box center [120, 237] width 224 height 21
paste input "[URL][DOMAIN_NAME]"
type input "[URL][DOMAIN_NAME]"
click at [8, 271] on input "Next" at bounding box center [22, 279] width 28 height 17
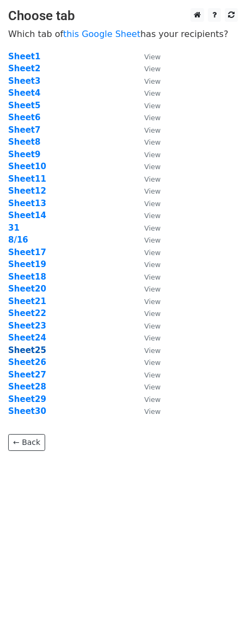
click at [32, 351] on strong "Sheet25" at bounding box center [27, 350] width 38 height 10
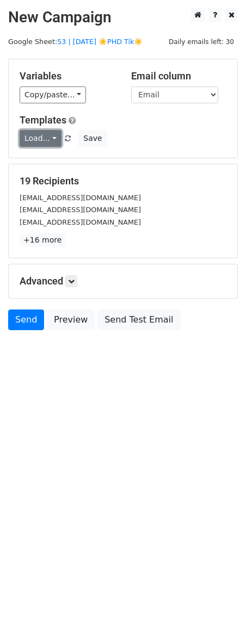
click at [42, 140] on link "Load..." at bounding box center [41, 138] width 42 height 17
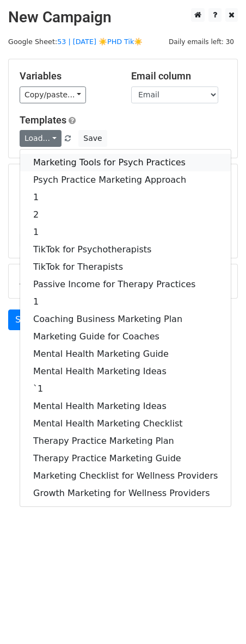
click at [42, 157] on link "Marketing Tools for Psych Practices" at bounding box center [125, 162] width 211 height 17
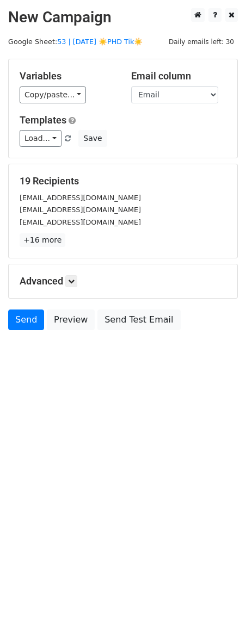
click at [74, 287] on div "Advanced Tracking Track Opens UTM Codes Track Clicks Filters Only include sprea…" at bounding box center [123, 281] width 229 height 34
click at [73, 281] on icon at bounding box center [71, 281] width 7 height 7
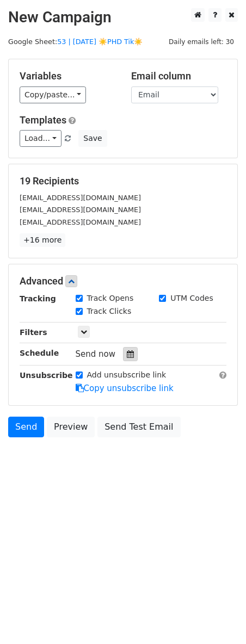
click at [125, 359] on div at bounding box center [130, 354] width 15 height 14
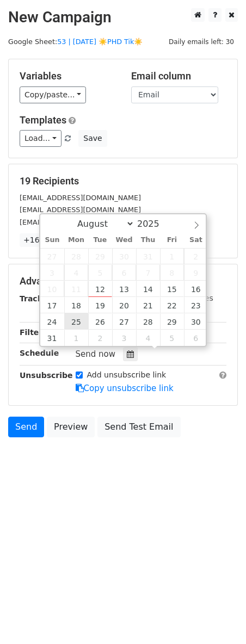
type input "2025-08-25 12:00"
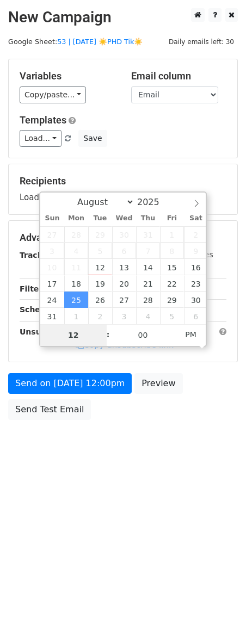
type input "2"
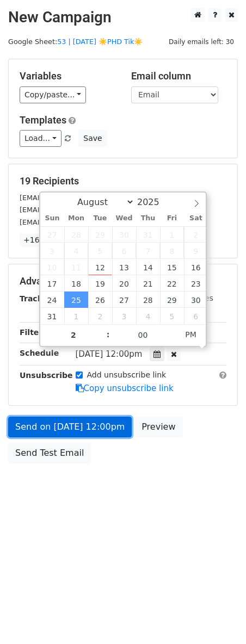
type input "2025-08-25 14:00"
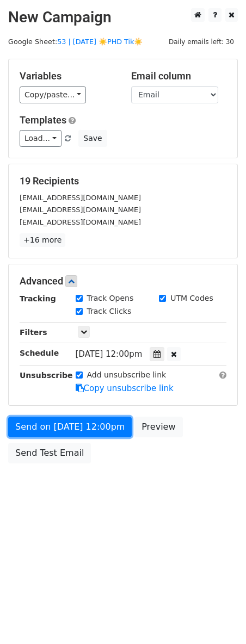
drag, startPoint x: 65, startPoint y: 427, endPoint x: 4, endPoint y: 419, distance: 62.0
click at [65, 427] on link "Send on Aug 25 at 12:00pm" at bounding box center [70, 427] width 124 height 21
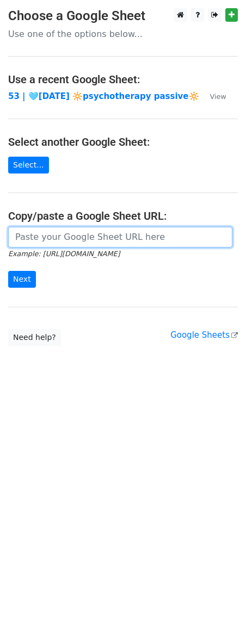
click at [85, 230] on input "url" at bounding box center [120, 237] width 224 height 21
paste input "https://docs.google.com/spreadsheets/d/12EpMqMXJjTK5GgMhnpD98IxCXkT0-1jkuBacDPs…"
type input "https://docs.google.com/spreadsheets/d/12EpMqMXJjTK5GgMhnpD98IxCXkT0-1jkuBacDPs…"
click at [8, 271] on input "Next" at bounding box center [22, 279] width 28 height 17
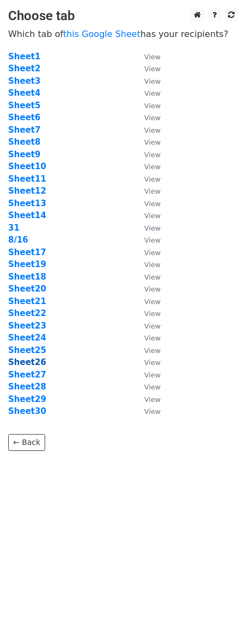
click at [36, 364] on strong "Sheet26" at bounding box center [27, 362] width 38 height 10
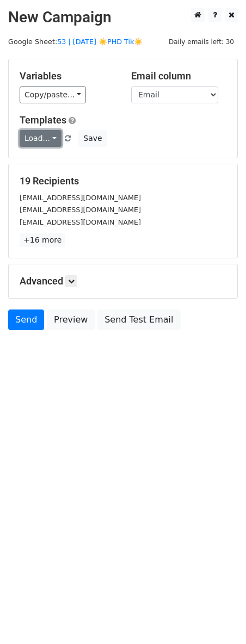
click at [38, 143] on link "Load..." at bounding box center [41, 138] width 42 height 17
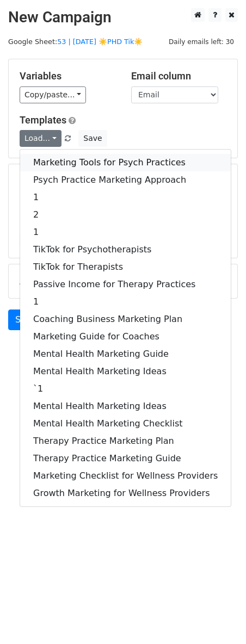
click at [38, 160] on link "Marketing Tools for Psych Practices" at bounding box center [125, 162] width 211 height 17
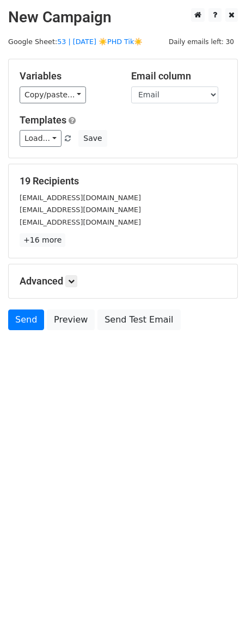
click at [72, 288] on div "Advanced Tracking Track Opens UTM Codes Track Clicks Filters Only include sprea…" at bounding box center [123, 281] width 229 height 34
click at [77, 283] on link at bounding box center [71, 281] width 12 height 12
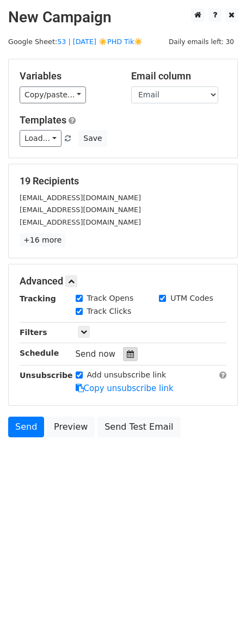
click at [123, 360] on div at bounding box center [130, 354] width 15 height 14
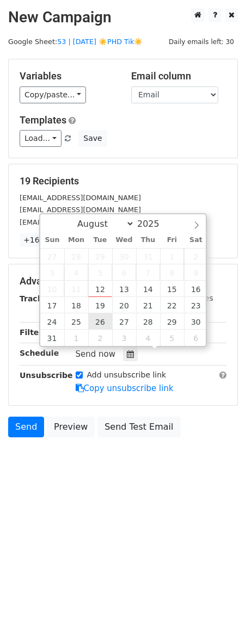
type input "[DATE] 12:00"
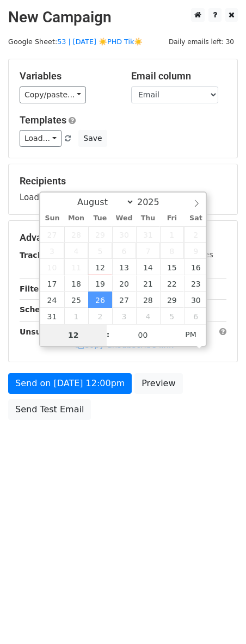
type input "3"
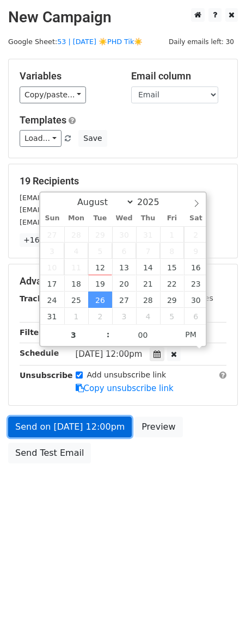
type input "[DATE] 15:00"
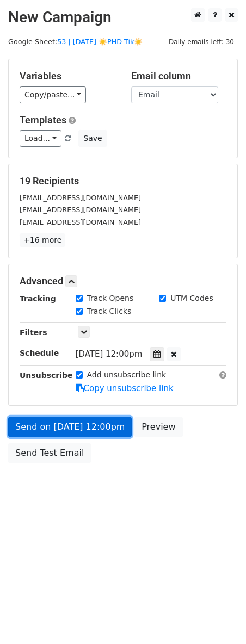
drag, startPoint x: 77, startPoint y: 423, endPoint x: 8, endPoint y: 420, distance: 69.2
click at [77, 423] on link "Send on [DATE] 12:00pm" at bounding box center [70, 427] width 124 height 21
